Goal: Task Accomplishment & Management: Manage account settings

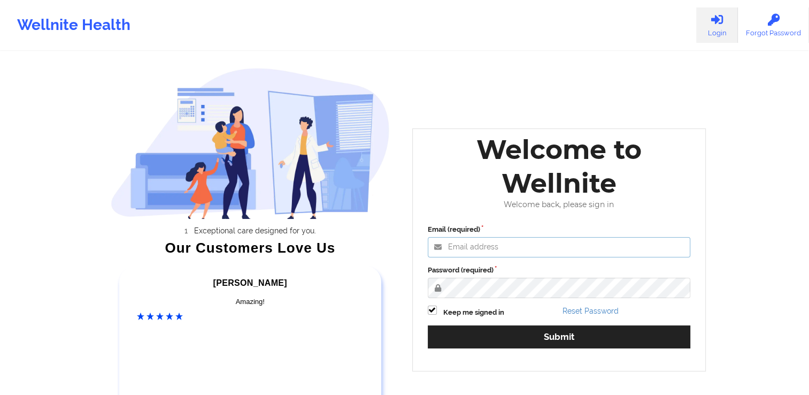
click at [484, 245] on input "Email (required)" at bounding box center [559, 247] width 263 height 20
type input "[EMAIL_ADDRESS][DOMAIN_NAME]"
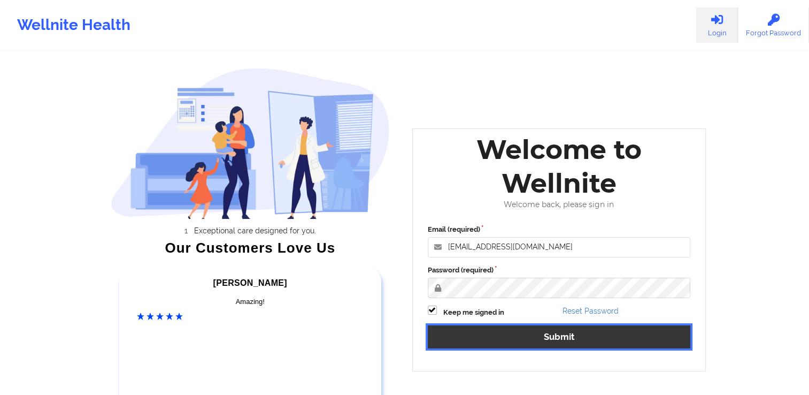
click at [549, 342] on button "Submit" at bounding box center [559, 336] width 263 height 23
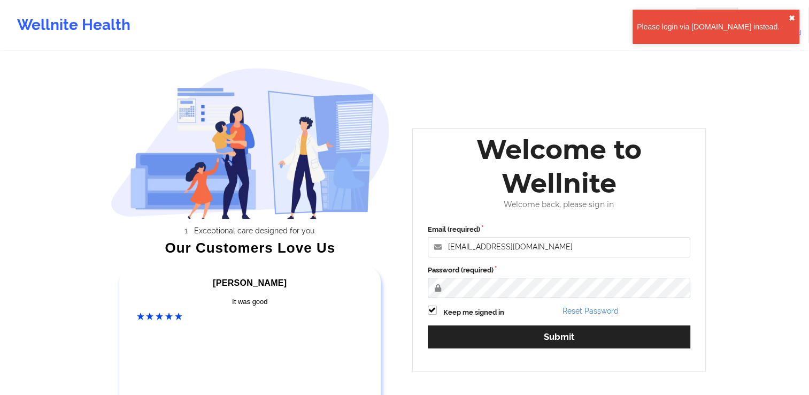
click at [794, 16] on button "✖︎" at bounding box center [792, 18] width 6 height 9
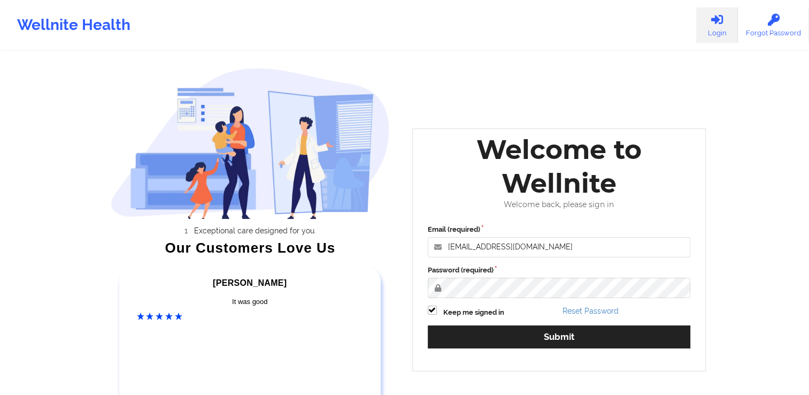
click at [712, 24] on icon at bounding box center [717, 20] width 14 height 12
click at [580, 308] on link "Reset Password" at bounding box center [590, 310] width 56 height 9
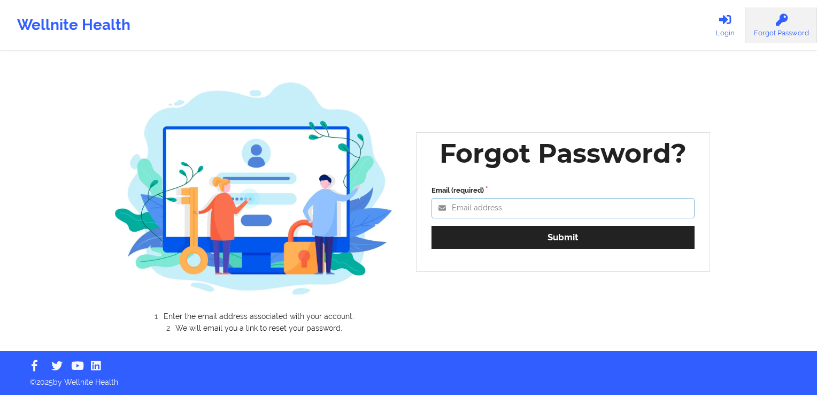
click at [470, 207] on input "Email (required)" at bounding box center [562, 208] width 263 height 20
type input "[EMAIL_ADDRESS][DOMAIN_NAME]"
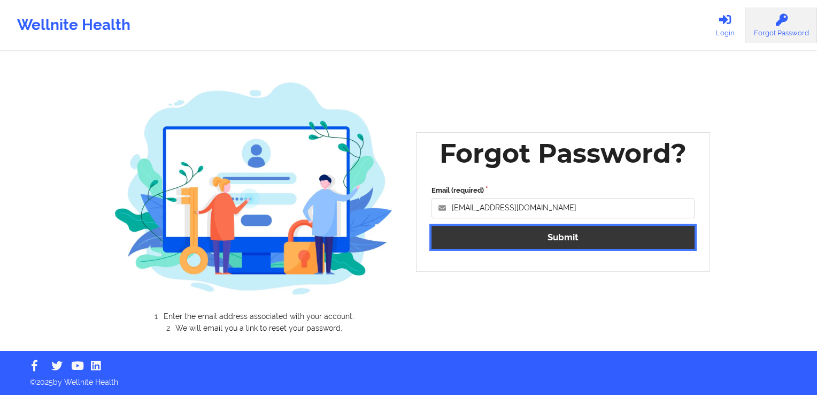
click at [498, 234] on button "Submit" at bounding box center [562, 237] width 263 height 23
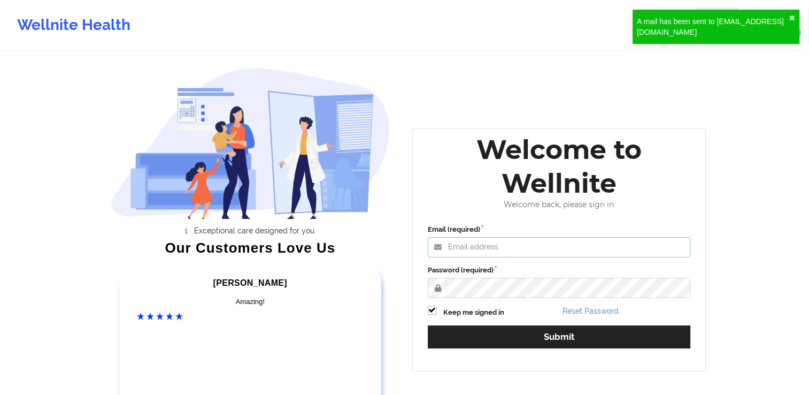
type input "[EMAIL_ADDRESS][DOMAIN_NAME]"
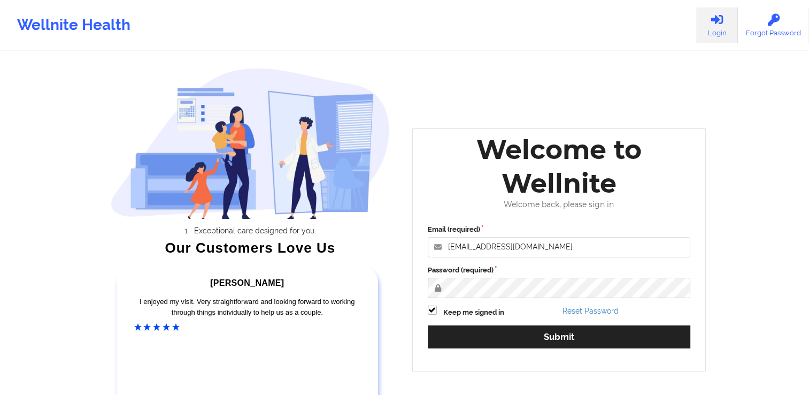
click at [750, 181] on div "Wellnite Health Login Forgot Password Exceptional care designed for you. Our Cu…" at bounding box center [404, 223] width 809 height 447
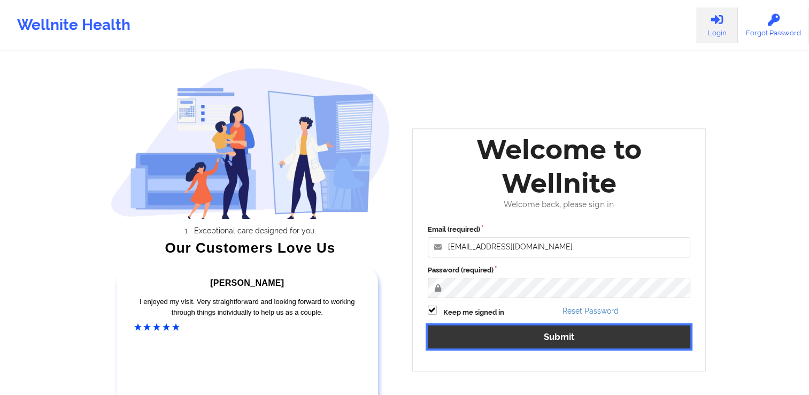
click at [561, 334] on button "Submit" at bounding box center [559, 336] width 263 height 23
